Goal: Task Accomplishment & Management: Manage account settings

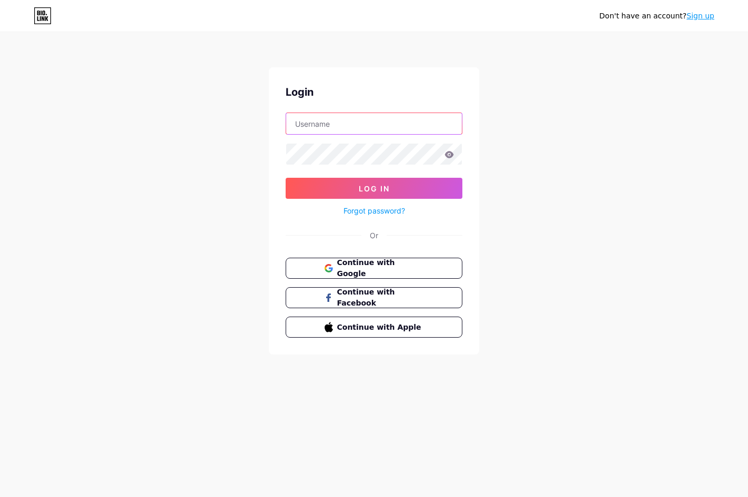
click at [379, 113] on input "text" at bounding box center [374, 123] width 176 height 21
paste input "[EMAIL_ADDRESS][DOMAIN_NAME]"
type input "[EMAIL_ADDRESS][DOMAIN_NAME]"
click at [286, 178] on button "Log In" at bounding box center [374, 188] width 177 height 21
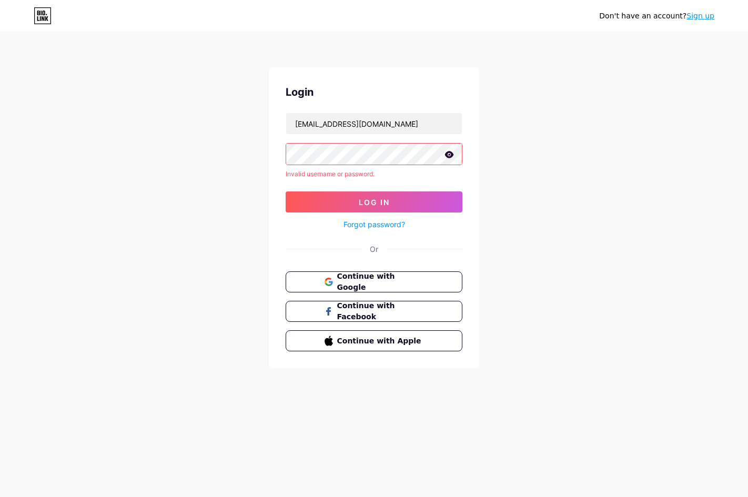
click at [446, 153] on icon at bounding box center [449, 154] width 9 height 7
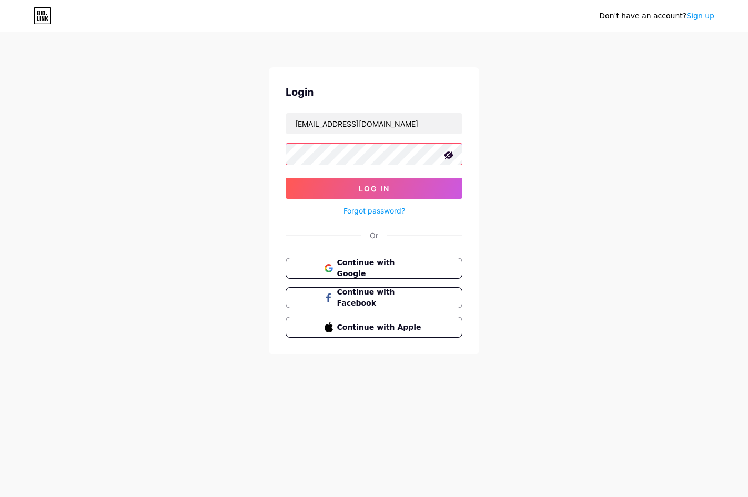
click at [286, 178] on button "Log In" at bounding box center [374, 188] width 177 height 21
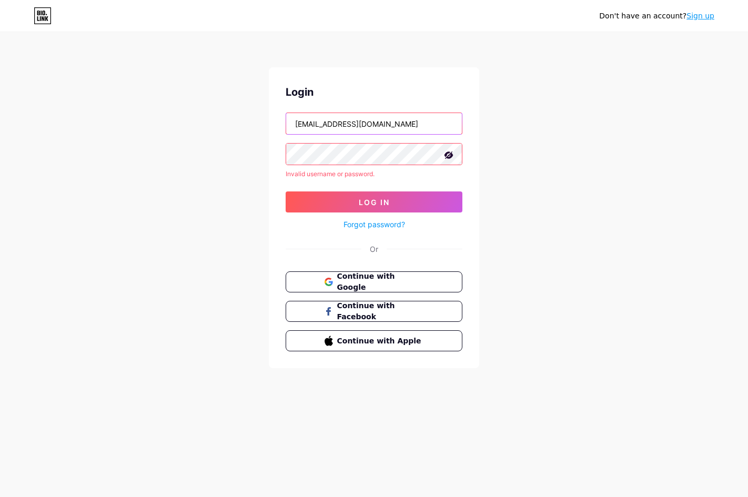
click at [371, 124] on input "[EMAIL_ADDRESS][DOMAIN_NAME]" at bounding box center [374, 123] width 176 height 21
click at [370, 126] on input "[EMAIL_ADDRESS][DOMAIN_NAME]" at bounding box center [374, 123] width 176 height 21
click at [375, 227] on link "Forgot password?" at bounding box center [374, 224] width 62 height 11
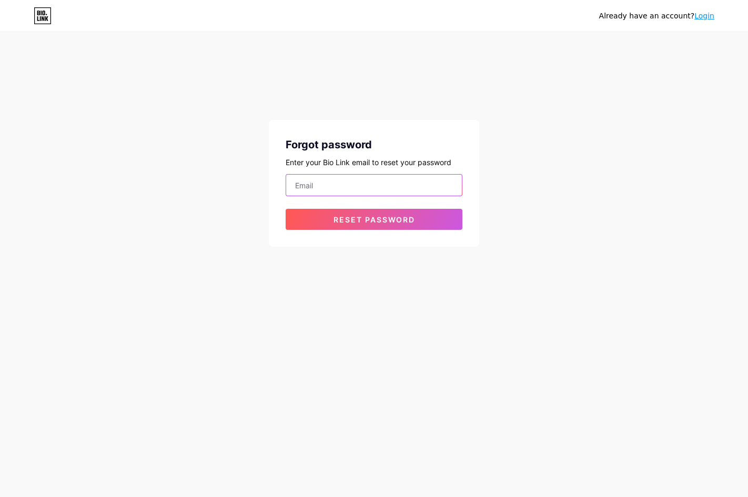
click at [367, 185] on input "email" at bounding box center [374, 185] width 176 height 21
paste input "[EMAIL_ADDRESS][DOMAIN_NAME]"
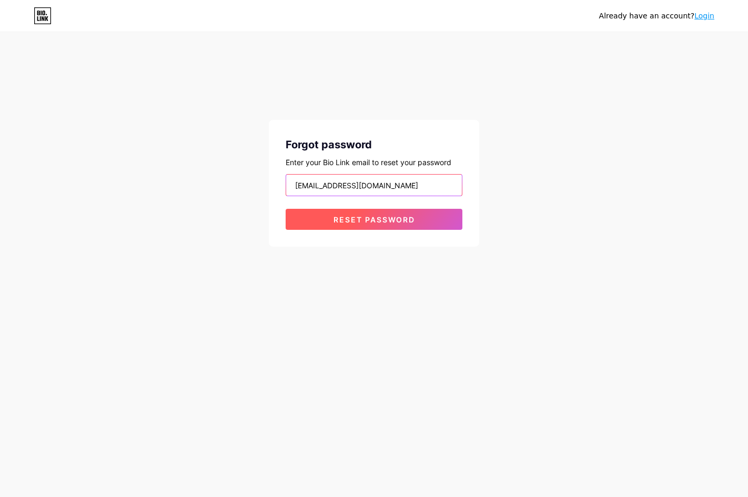
type input "[EMAIL_ADDRESS][DOMAIN_NAME]"
click at [425, 221] on button "Reset password" at bounding box center [374, 219] width 177 height 21
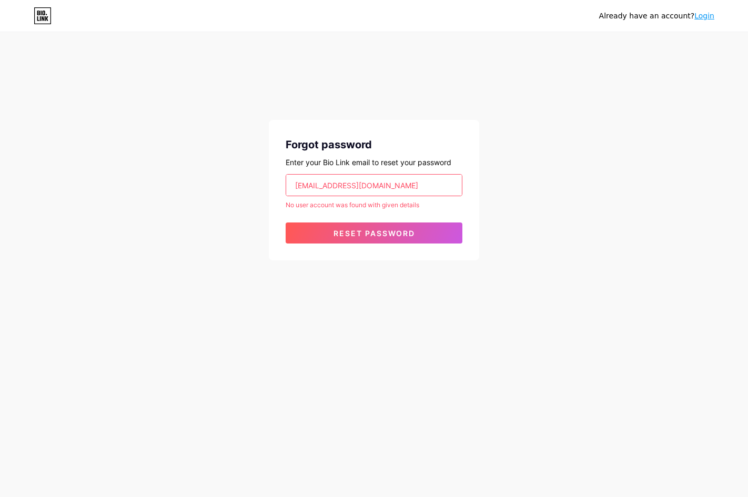
click at [404, 183] on input "[EMAIL_ADDRESS][DOMAIN_NAME]" at bounding box center [374, 185] width 176 height 21
click at [292, 184] on input "[EMAIL_ADDRESS][DOMAIN_NAME]" at bounding box center [374, 185] width 176 height 21
click at [385, 177] on input "[EMAIL_ADDRESS][DOMAIN_NAME]" at bounding box center [374, 185] width 176 height 21
click at [384, 177] on input "[EMAIL_ADDRESS][DOMAIN_NAME]" at bounding box center [374, 185] width 176 height 21
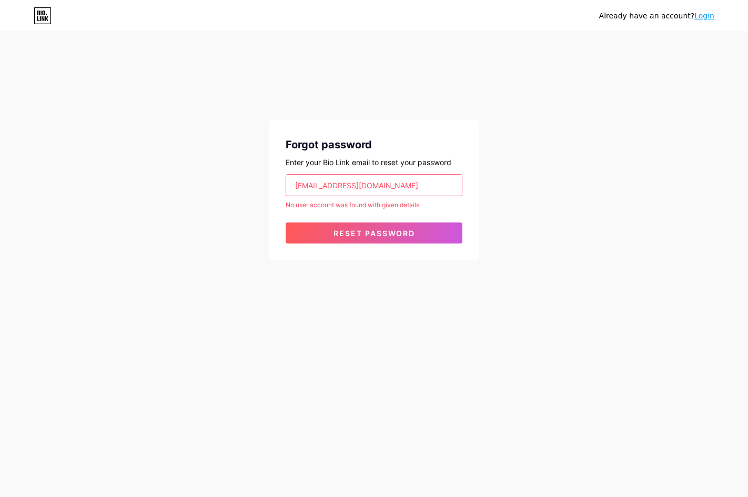
click at [170, 126] on div "Already have an account? Login Forgot password Enter your Bio Link email to res…" at bounding box center [374, 147] width 748 height 294
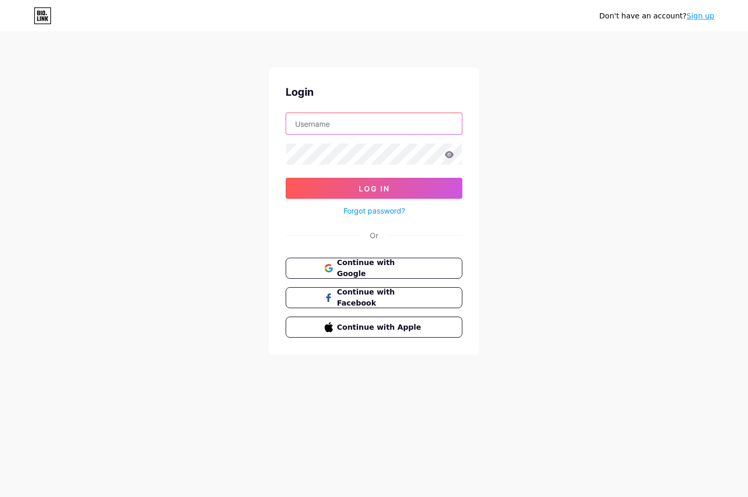
click at [332, 115] on input "text" at bounding box center [374, 123] width 176 height 21
type input "[EMAIL_ADDRESS][DOMAIN_NAME]"
click at [286, 178] on button "Log In" at bounding box center [374, 188] width 177 height 21
click at [447, 155] on icon at bounding box center [449, 154] width 9 height 7
click at [286, 178] on button "Log In" at bounding box center [374, 188] width 177 height 21
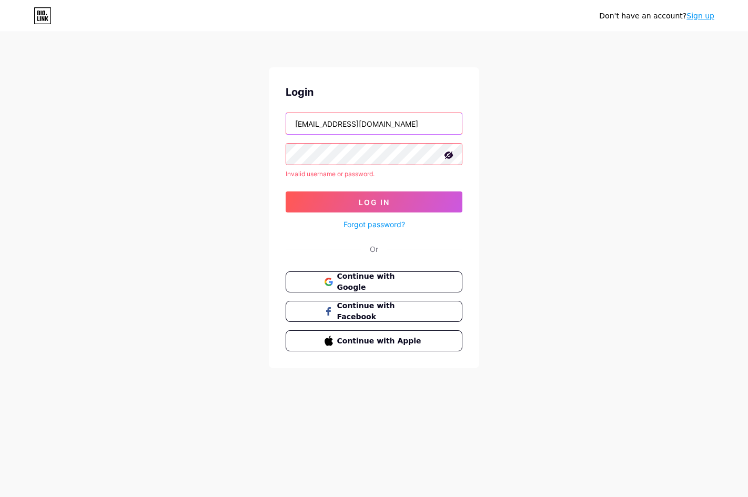
click at [360, 116] on input "[EMAIL_ADDRESS][DOMAIN_NAME]" at bounding box center [374, 123] width 176 height 21
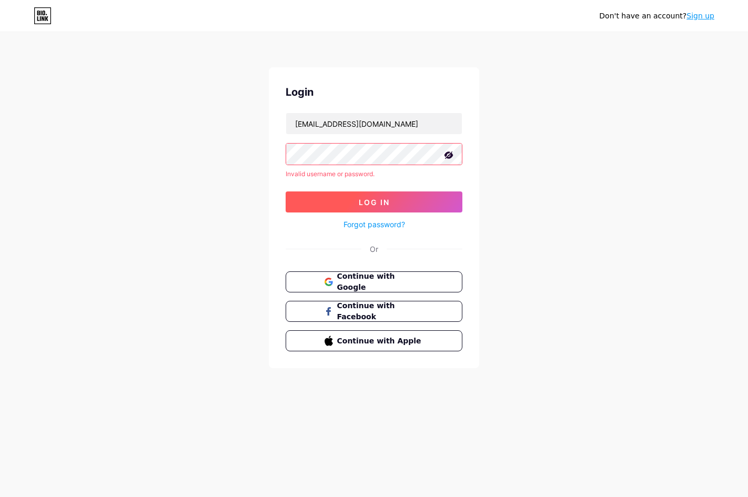
click at [409, 208] on button "Log In" at bounding box center [374, 201] width 177 height 21
click at [382, 212] on button "Log In" at bounding box center [374, 201] width 177 height 21
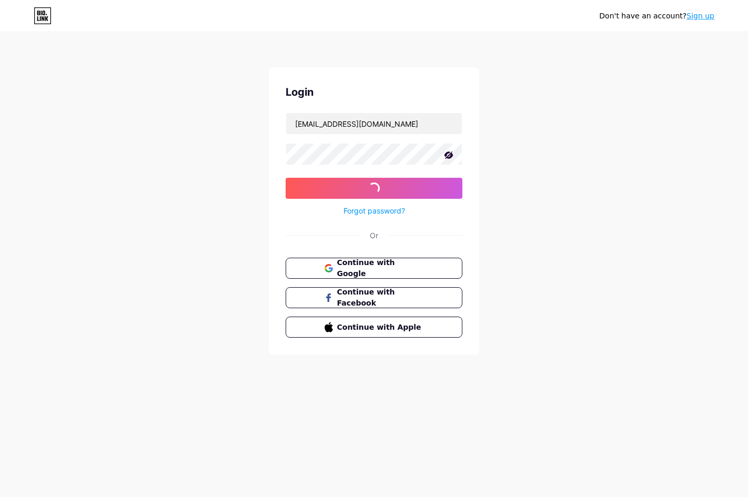
click at [392, 212] on link "Forgot password?" at bounding box center [374, 210] width 62 height 11
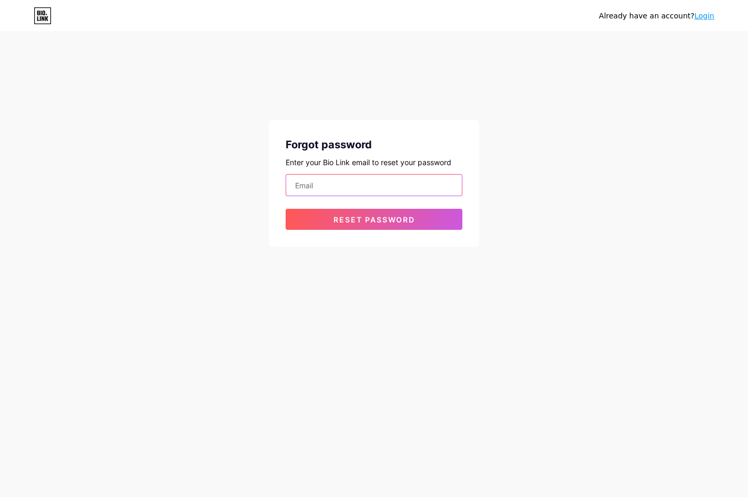
drag, startPoint x: 353, startPoint y: 185, endPoint x: 353, endPoint y: 196, distance: 11.1
click at [353, 185] on input "email" at bounding box center [374, 185] width 176 height 21
paste input "[EMAIL_ADDRESS][DOMAIN_NAME]"
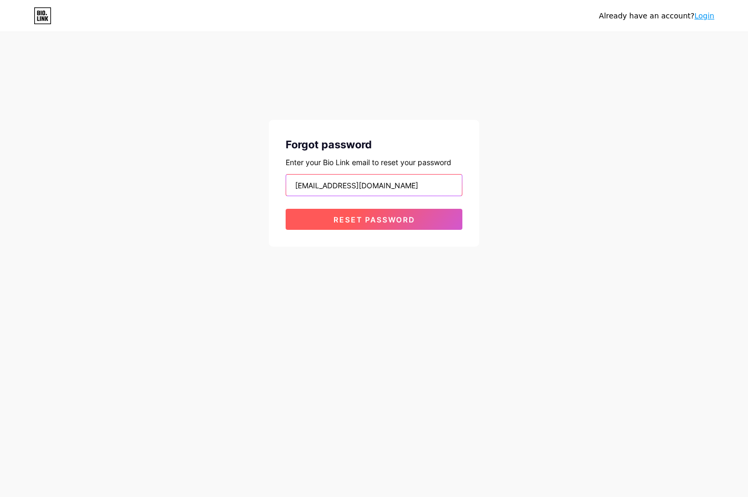
type input "[EMAIL_ADDRESS][DOMAIN_NAME]"
click at [297, 216] on button "Reset password" at bounding box center [374, 219] width 177 height 21
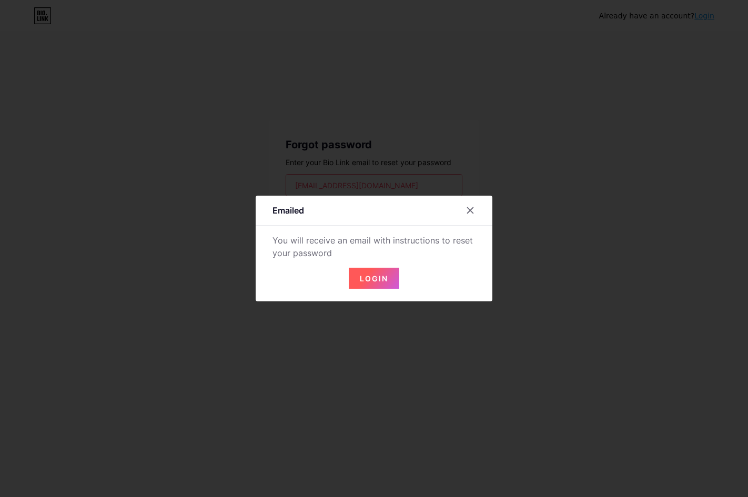
click at [358, 273] on button "Login" at bounding box center [374, 278] width 50 height 21
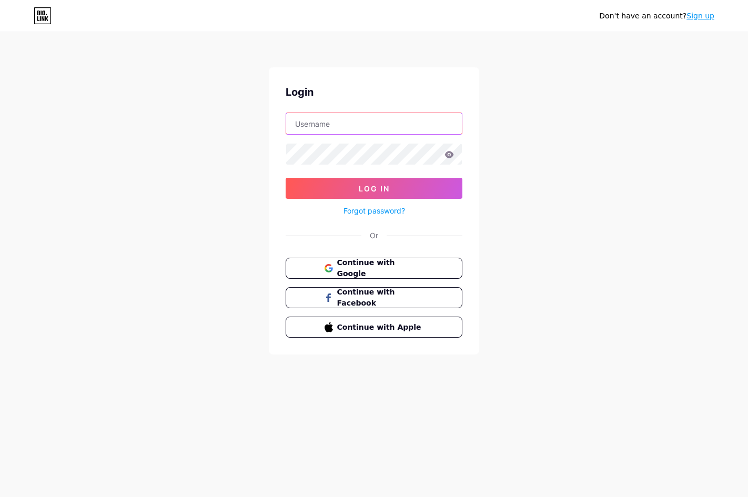
click at [340, 116] on input "text" at bounding box center [374, 123] width 176 height 21
paste input "[EMAIL_ADDRESS][DOMAIN_NAME]"
type input "[EMAIL_ADDRESS][DOMAIN_NAME]"
drag, startPoint x: 197, startPoint y: 238, endPoint x: 2, endPoint y: 169, distance: 206.7
click at [197, 238] on div "Don't have an account? Sign up Login [EMAIL_ADDRESS][DOMAIN_NAME] Log In Forgot…" at bounding box center [374, 194] width 748 height 388
